Goal: Information Seeking & Learning: Learn about a topic

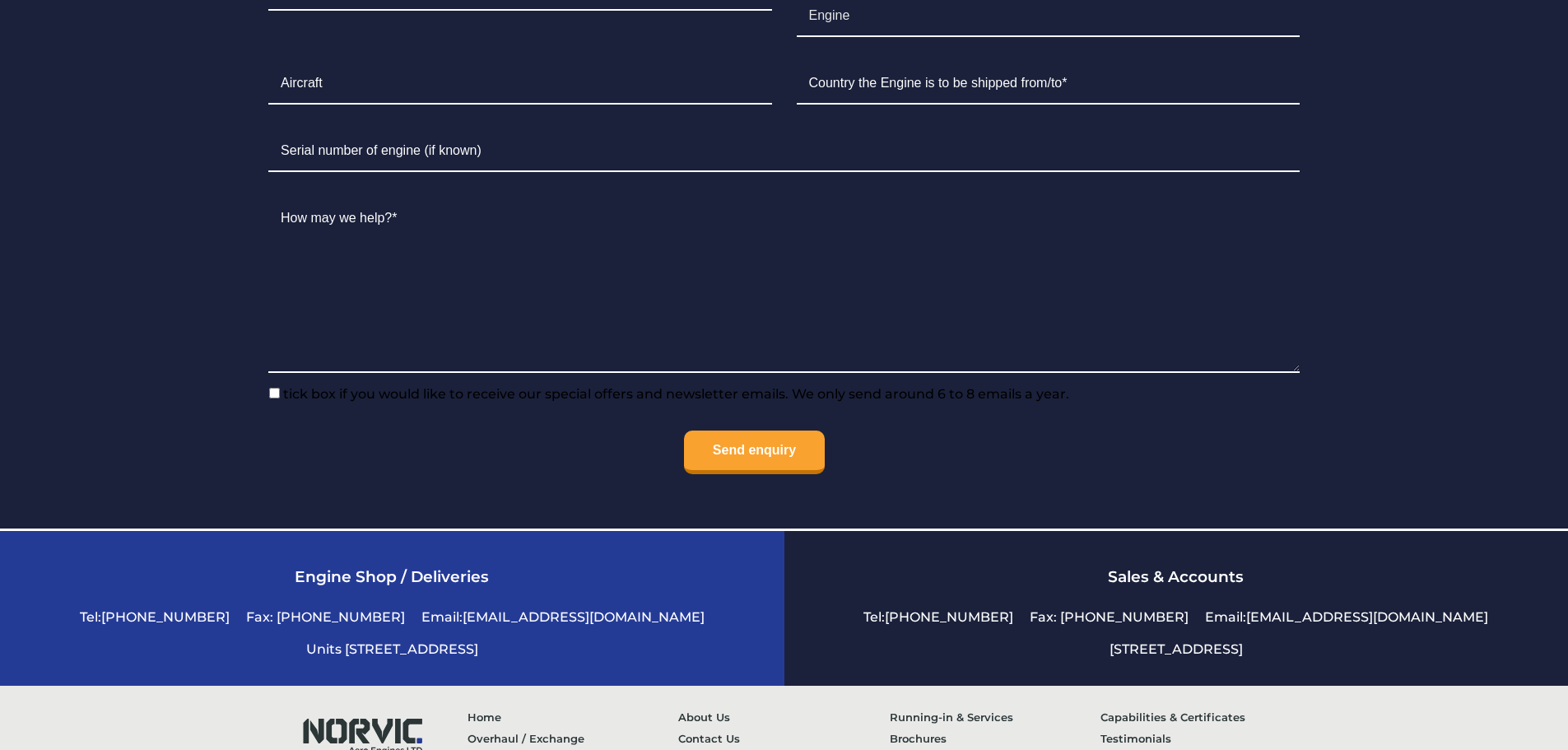
scroll to position [4081, 0]
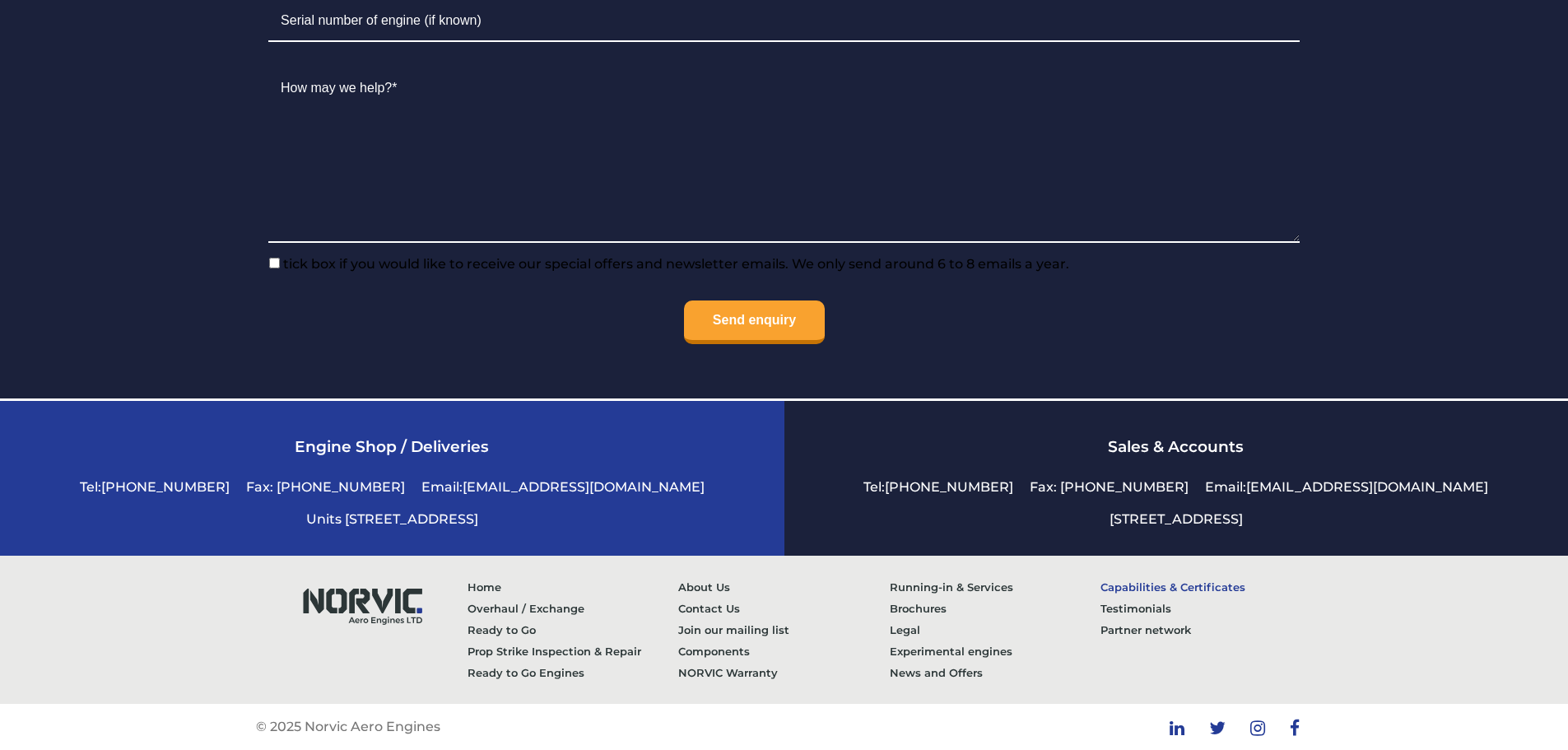
click at [1131, 581] on link "Capabilities & Certificates" at bounding box center [1207, 586] width 212 height 21
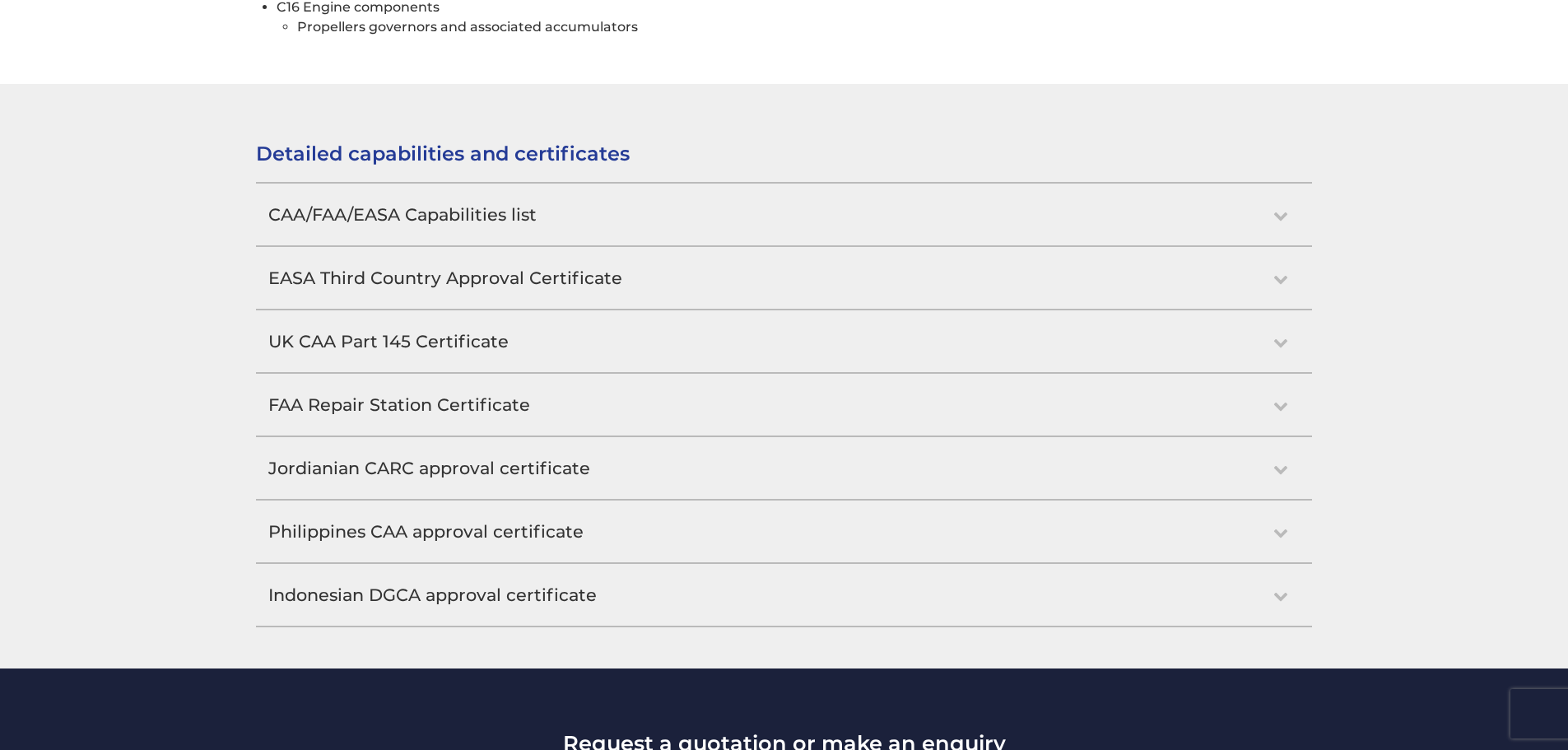
scroll to position [1481, 0]
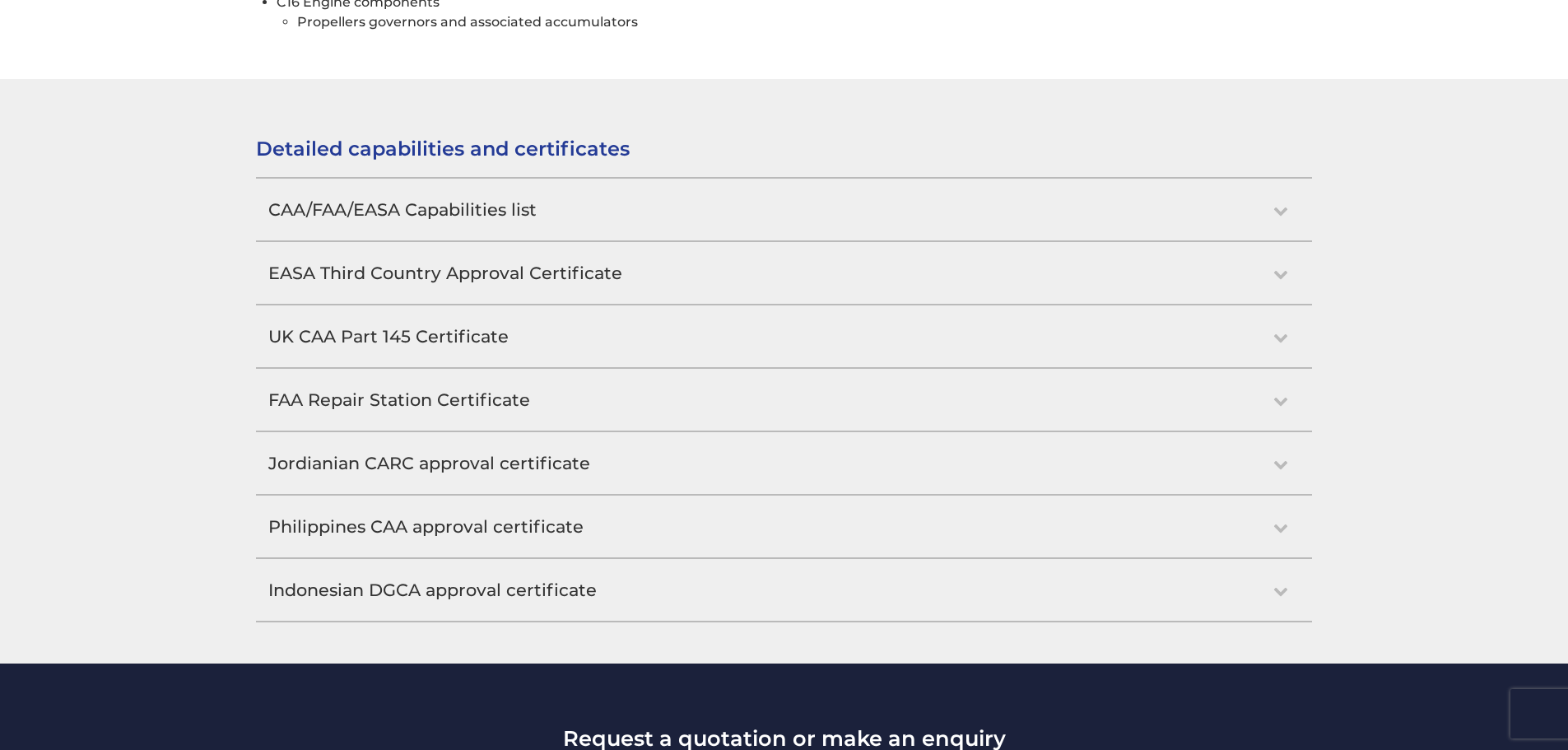
click at [560, 213] on h2 "CAA/FAA/EASA Capabilities list" at bounding box center [784, 209] width 1056 height 62
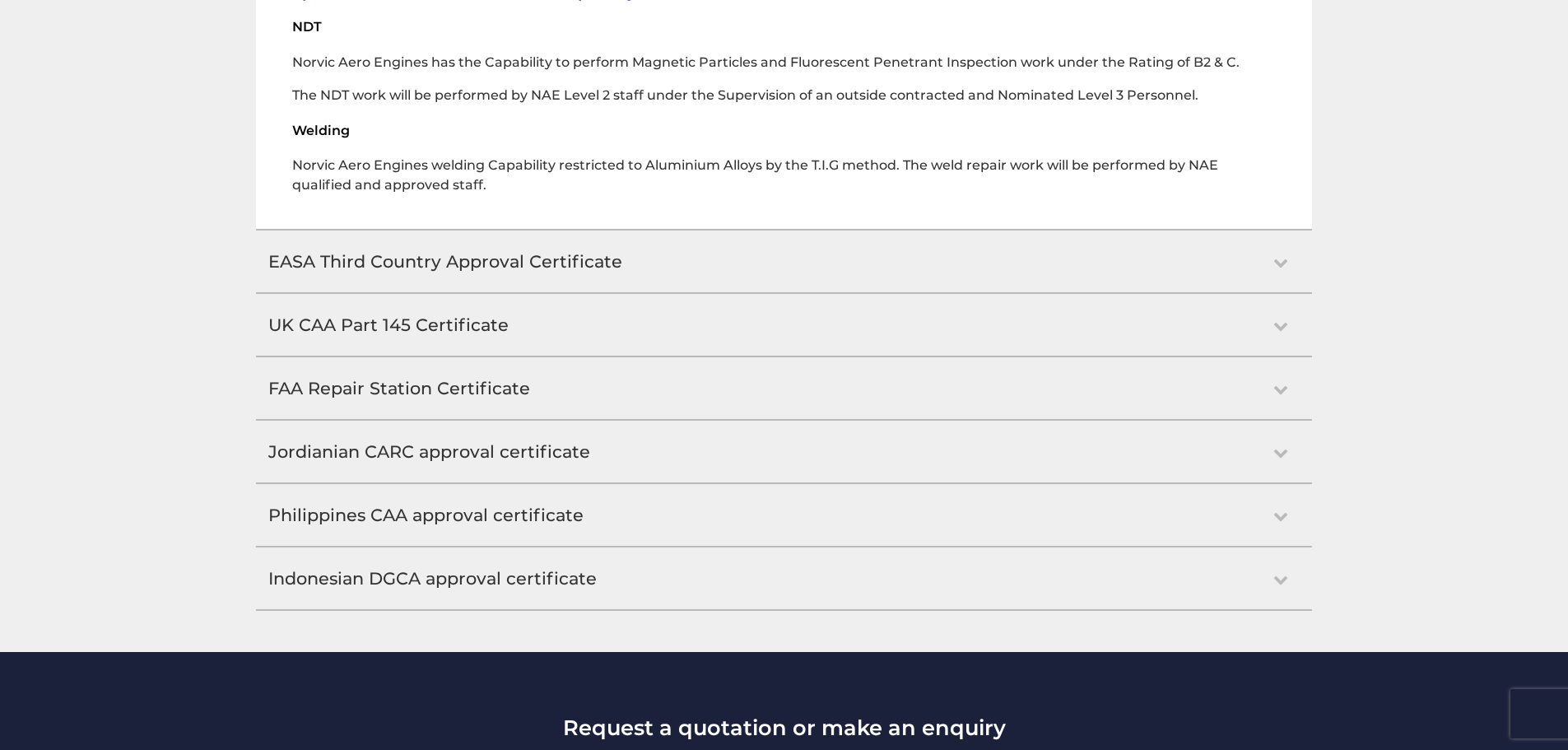
scroll to position [5083, 0]
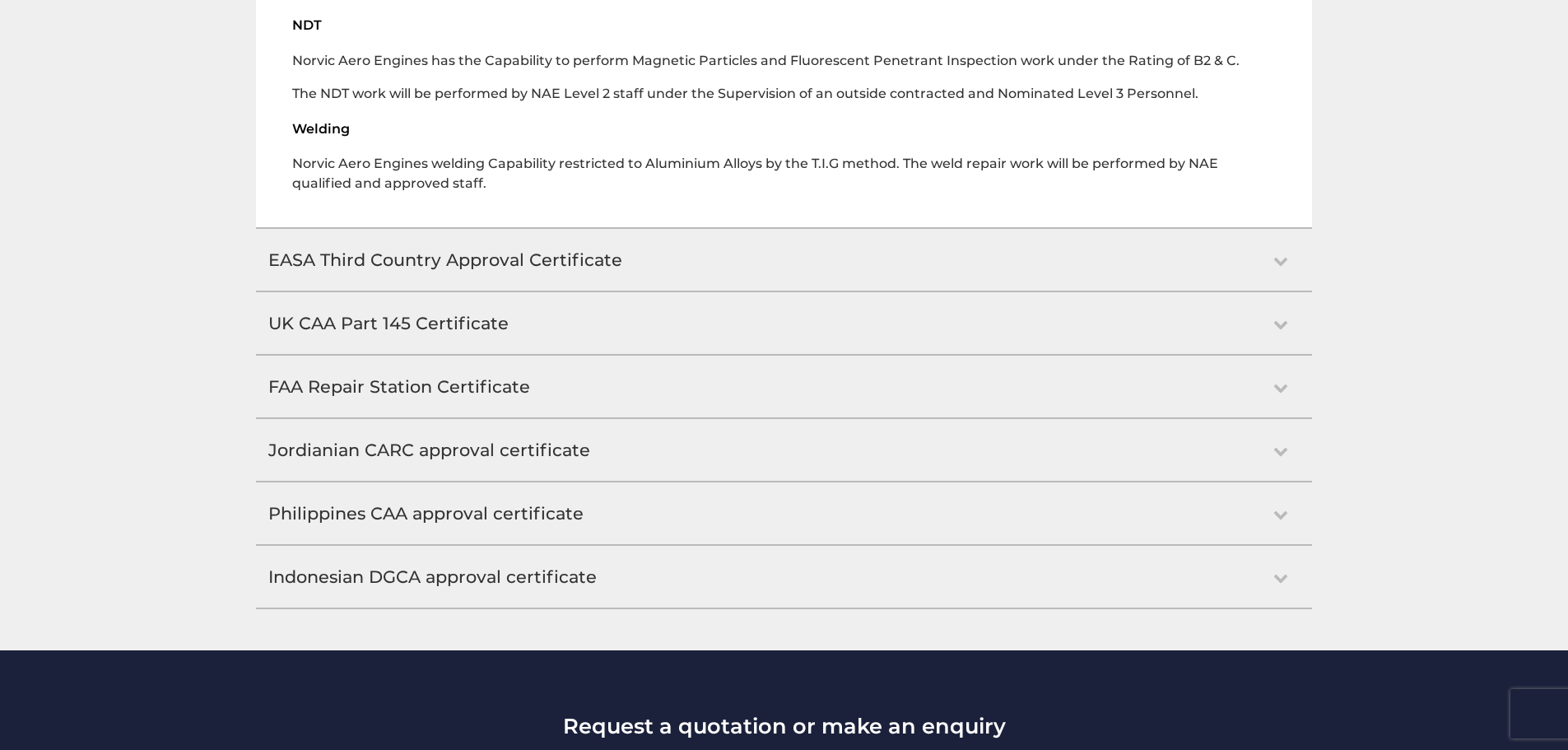
click at [468, 485] on h2 "Philippines CAA approval certificate" at bounding box center [784, 513] width 1056 height 62
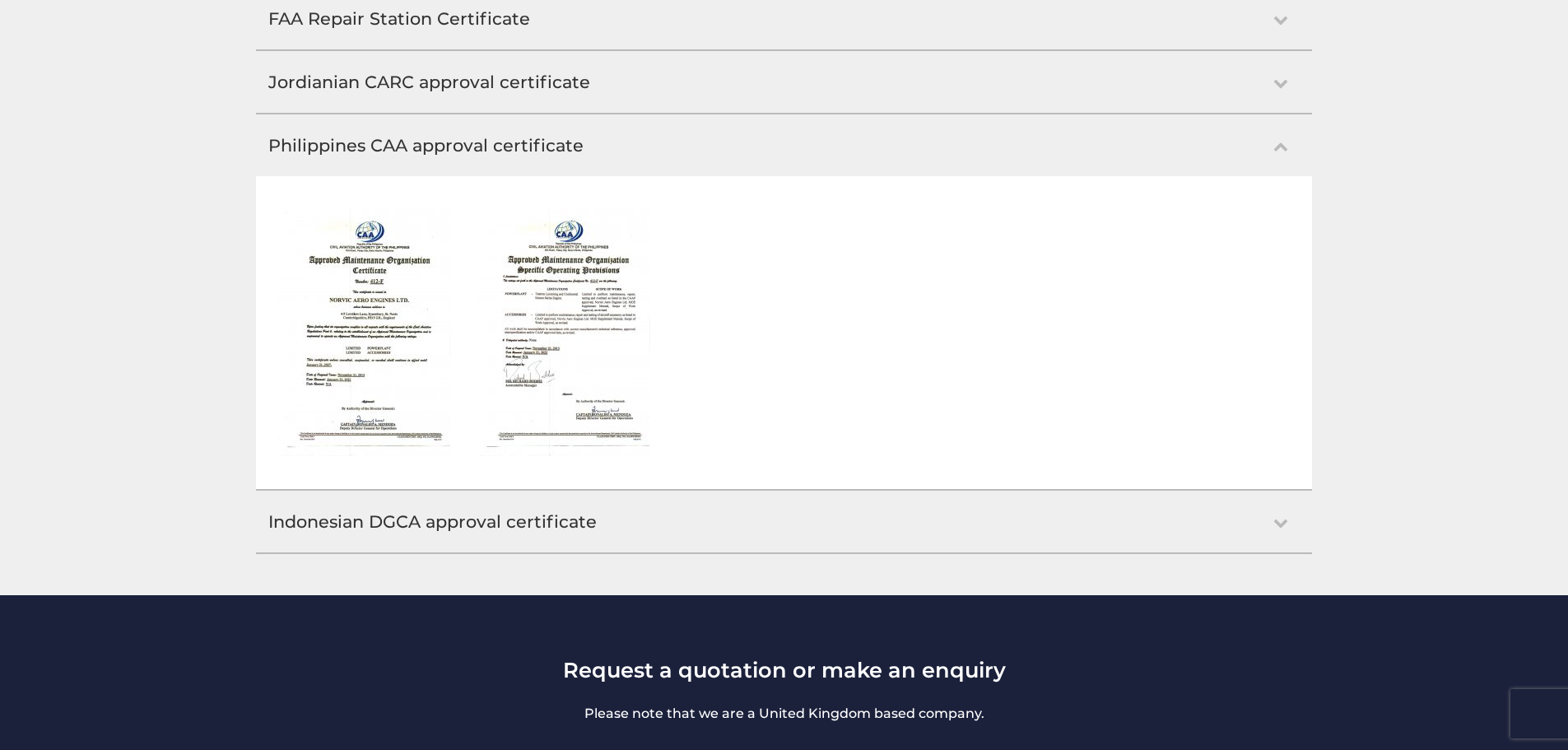
scroll to position [1861, 0]
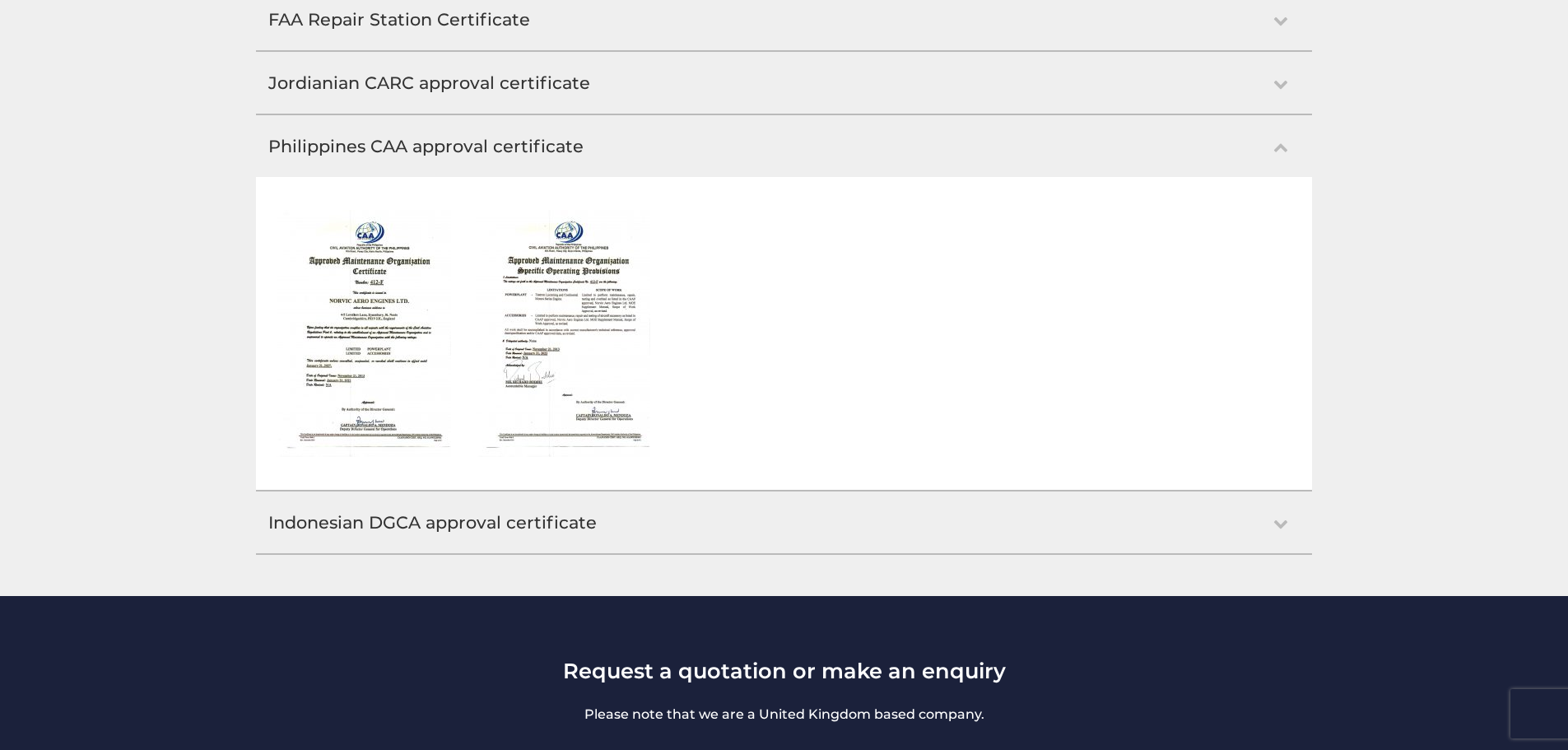
click at [391, 375] on img at bounding box center [363, 333] width 174 height 247
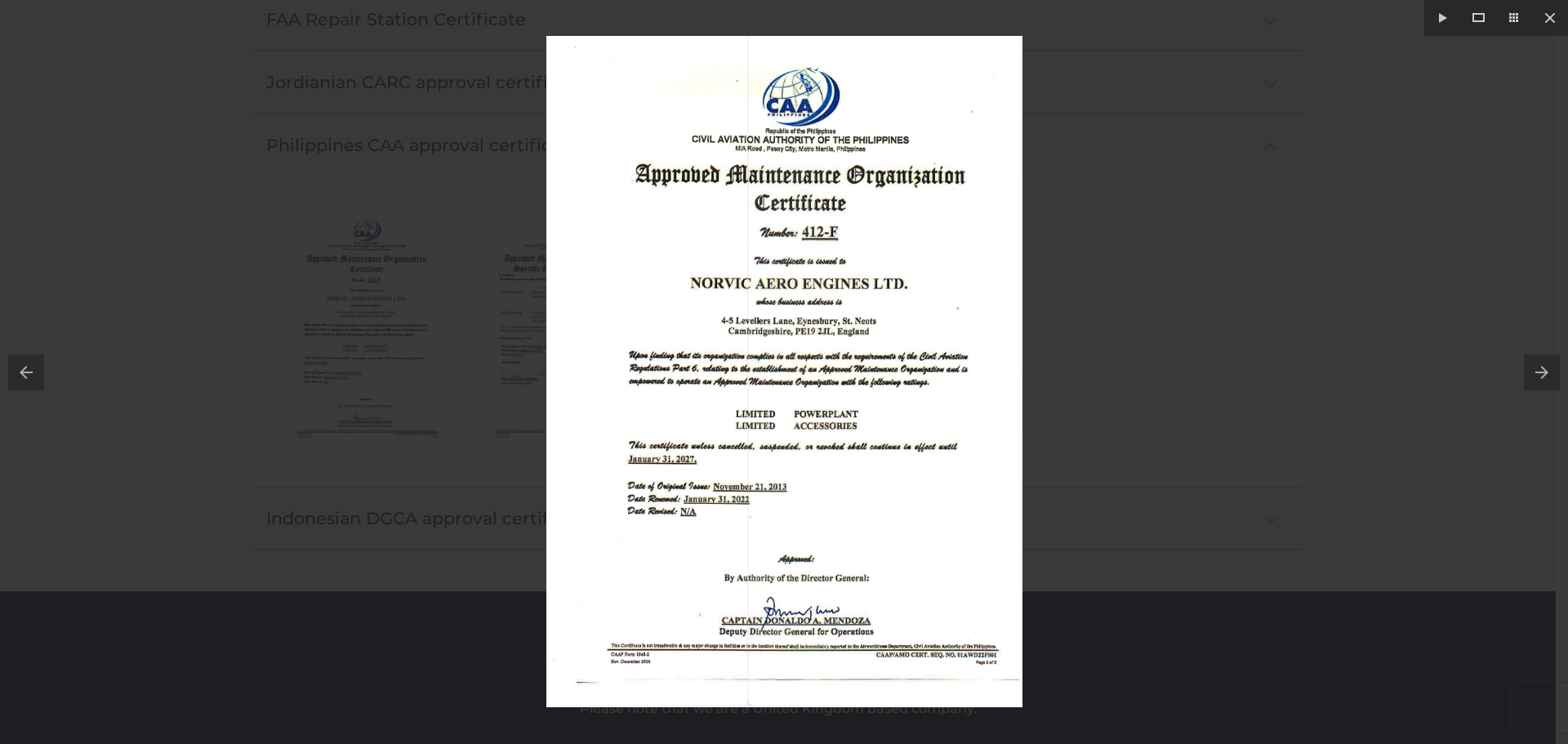
click at [760, 411] on img at bounding box center [784, 372] width 476 height 671
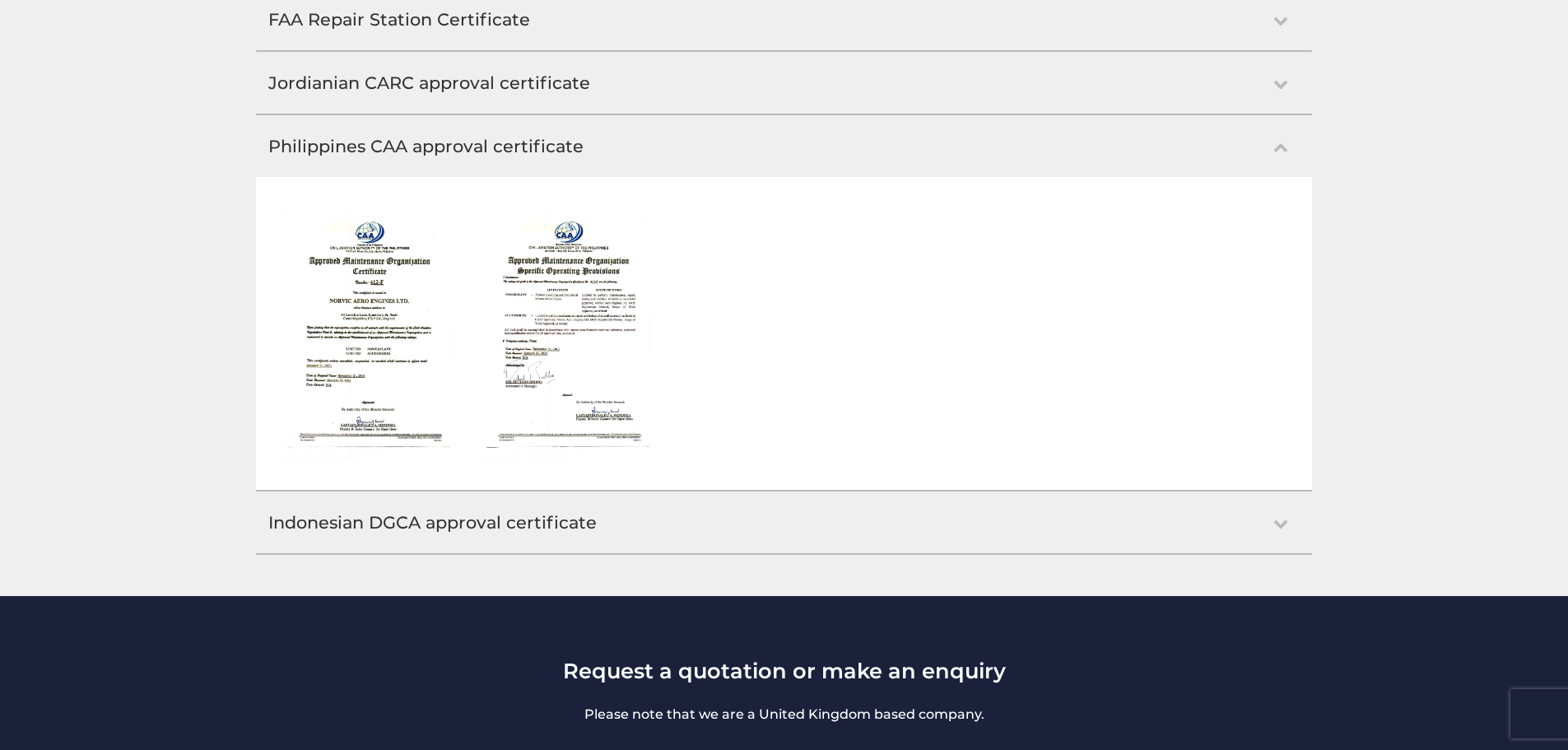
click at [568, 372] on img at bounding box center [562, 333] width 174 height 247
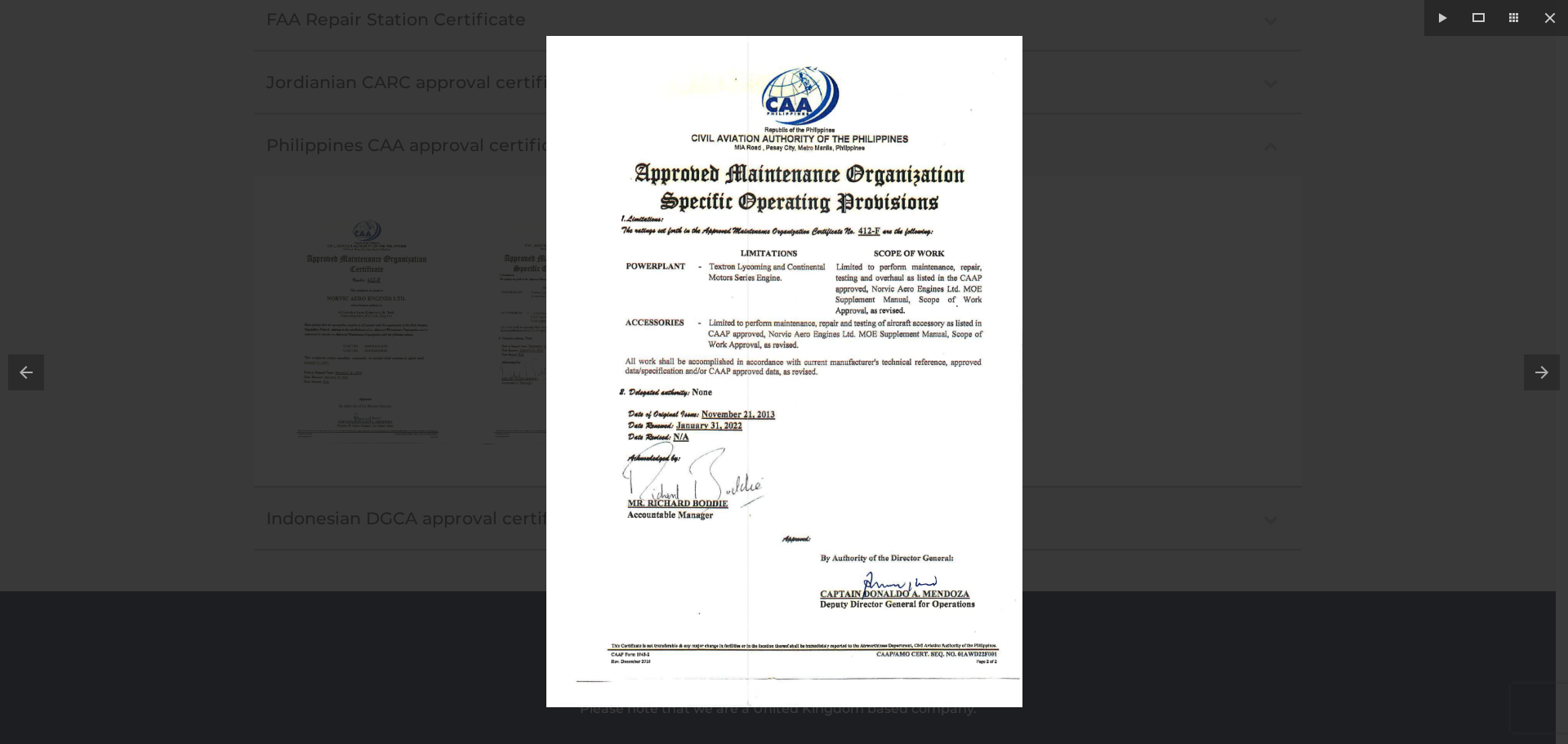
click at [762, 463] on img at bounding box center [784, 372] width 476 height 671
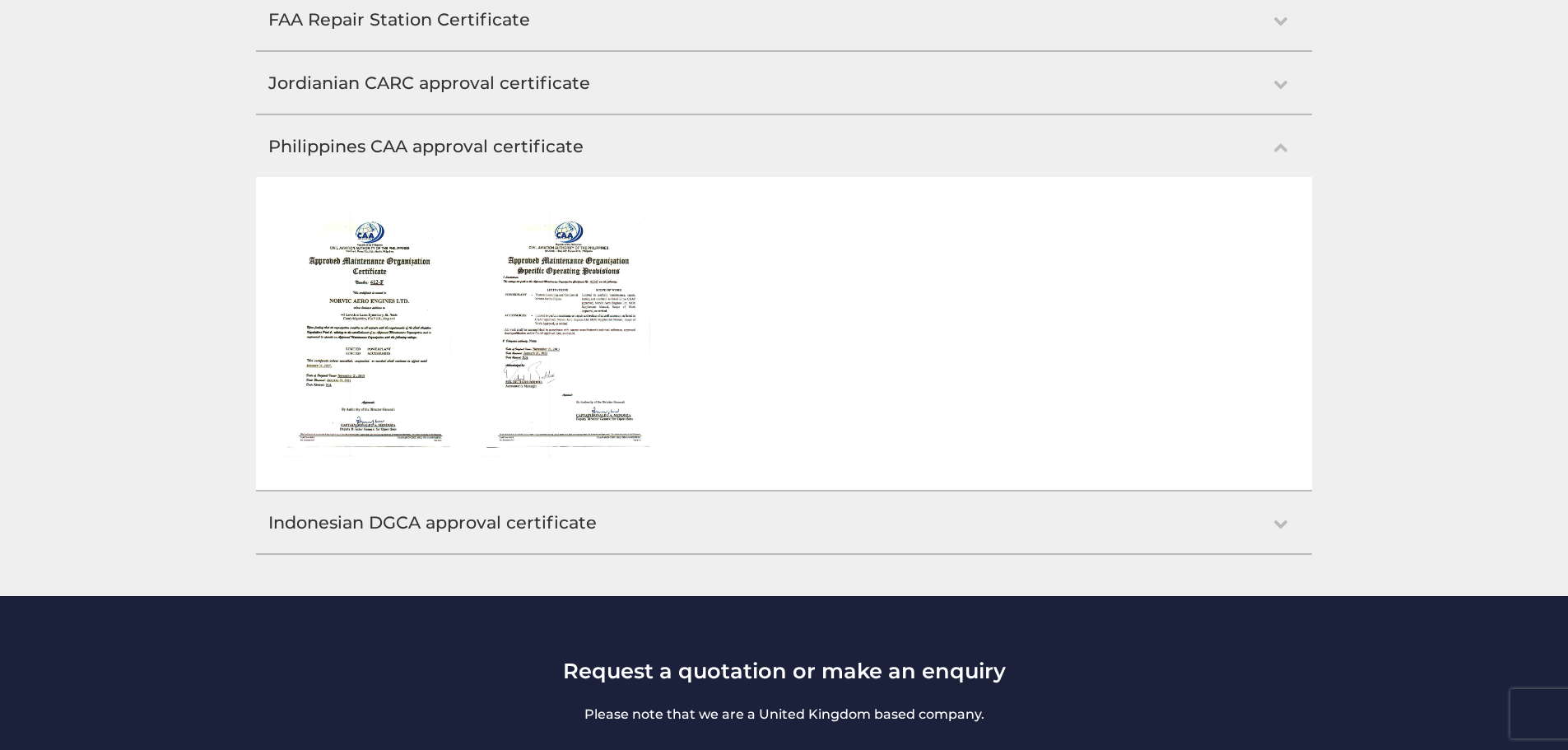
click at [452, 320] on li at bounding box center [370, 333] width 187 height 272
click at [525, 341] on img at bounding box center [562, 333] width 174 height 247
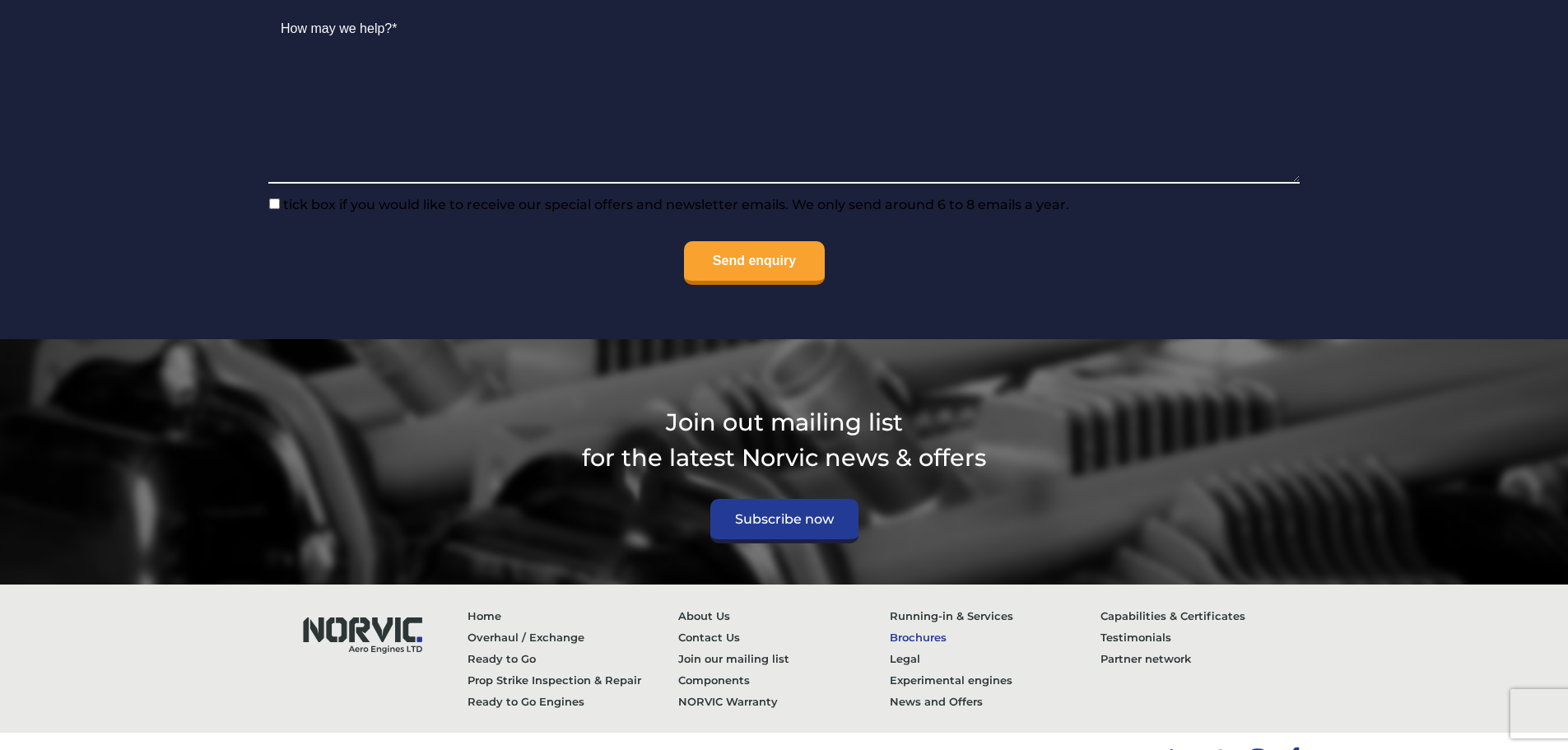
scroll to position [2970, 0]
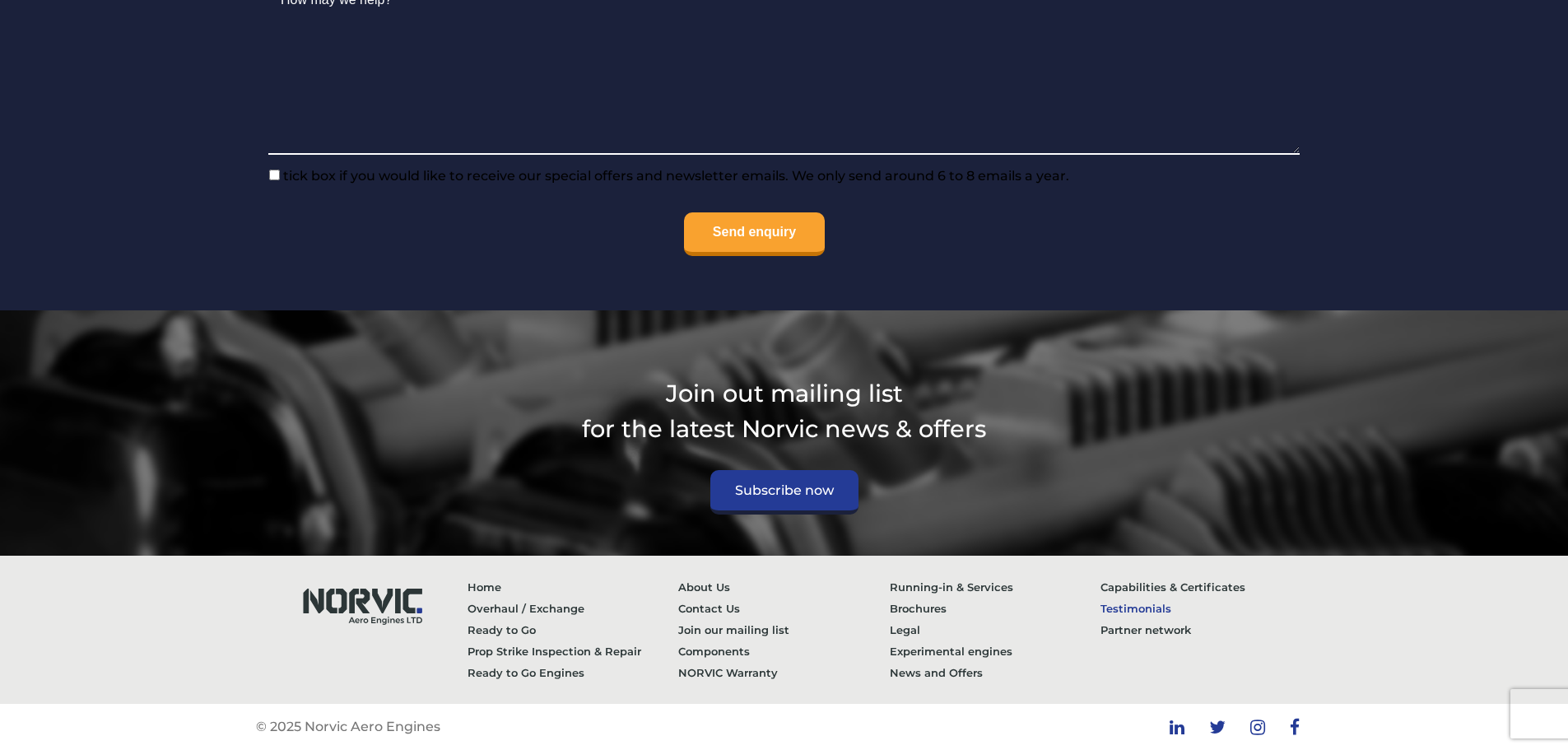
click at [1140, 606] on link "Testimonials" at bounding box center [1207, 608] width 212 height 21
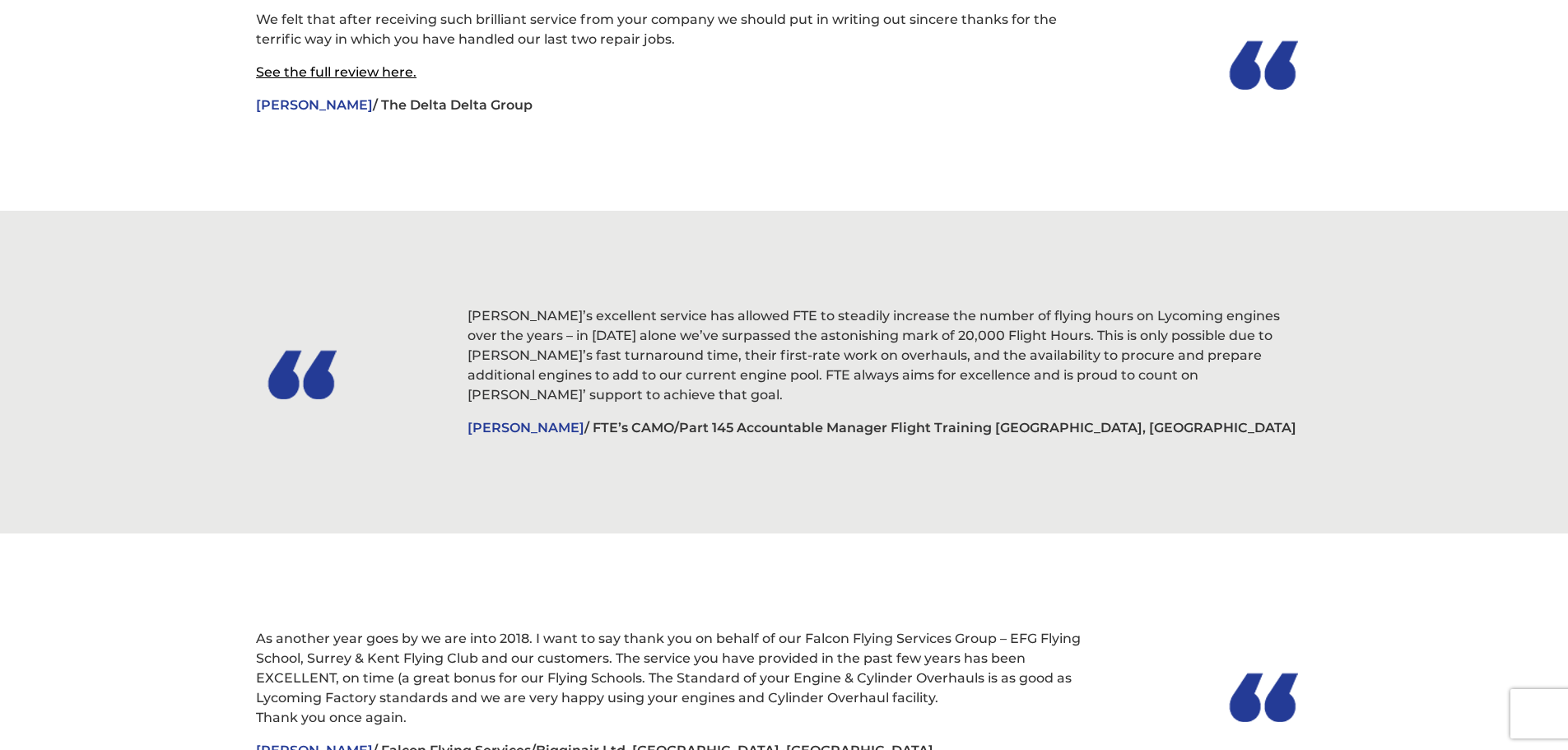
scroll to position [1317, 0]
